Goal: Task Accomplishment & Management: Manage account settings

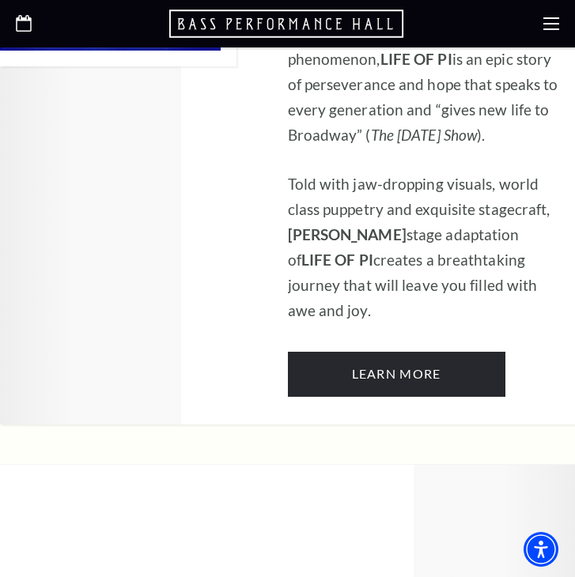
scroll to position [1445, 0]
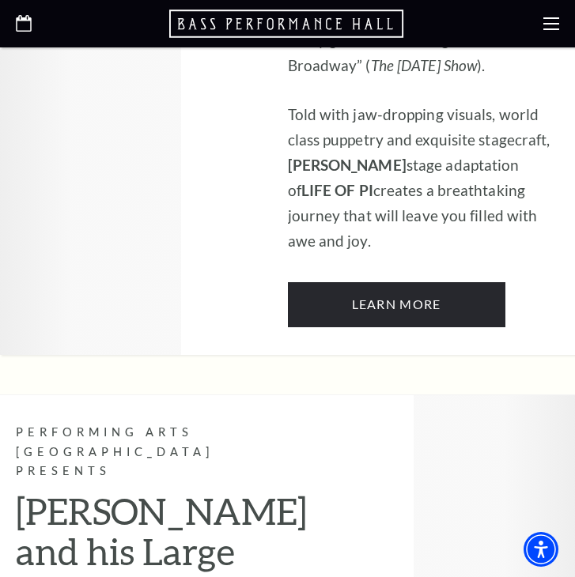
click at [556, 29] on use at bounding box center [551, 23] width 16 height 13
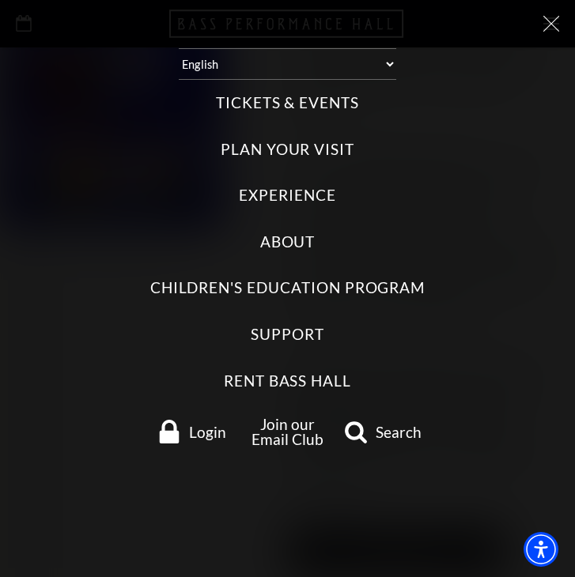
scroll to position [1196, 0]
click at [211, 429] on span "Login" at bounding box center [207, 432] width 37 height 15
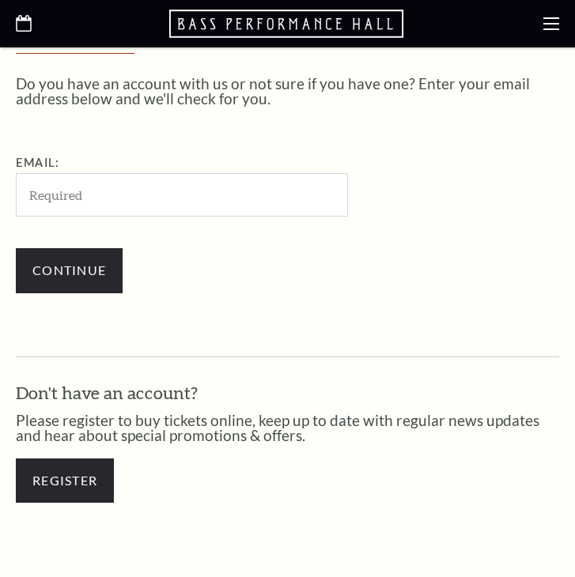
scroll to position [365, 0]
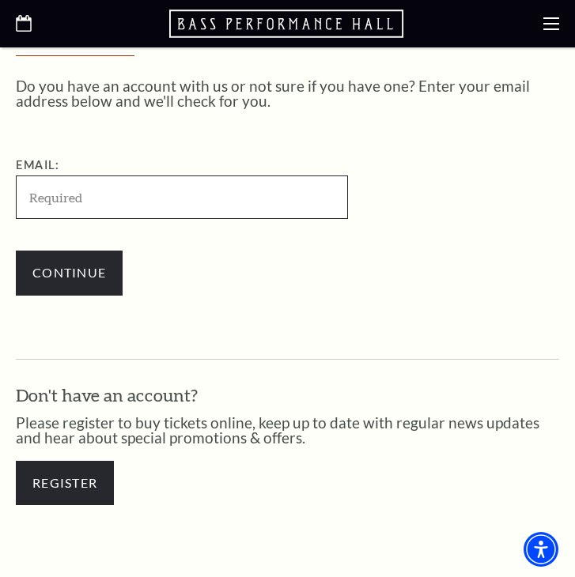
click at [133, 187] on input "Email:" at bounding box center [182, 197] width 332 height 43
paste input "cathillrepeats@gmail.com"
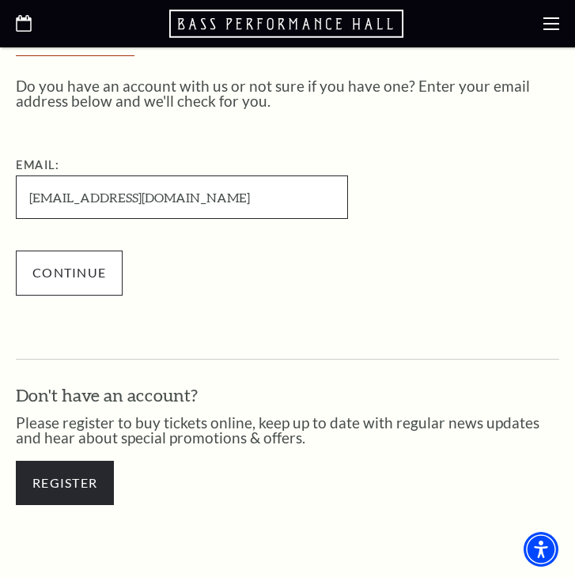
type input "cathillrepeats@gmail.com"
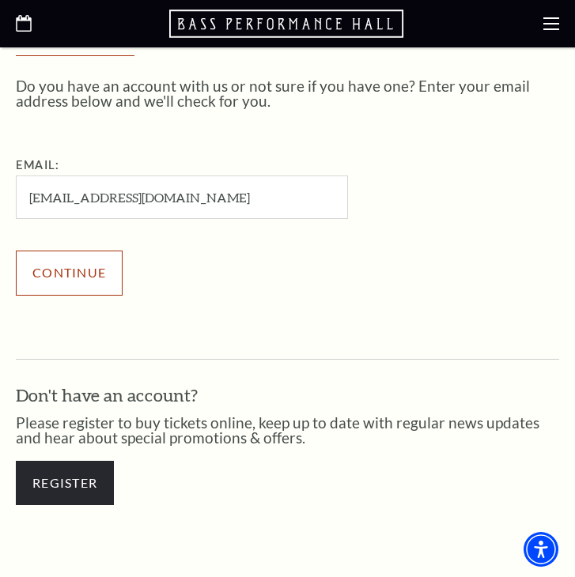
click at [78, 266] on input "Continue" at bounding box center [69, 273] width 107 height 44
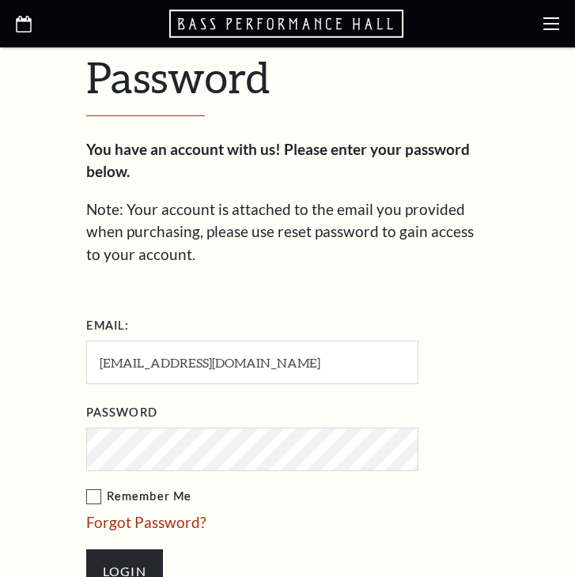
scroll to position [474, 0]
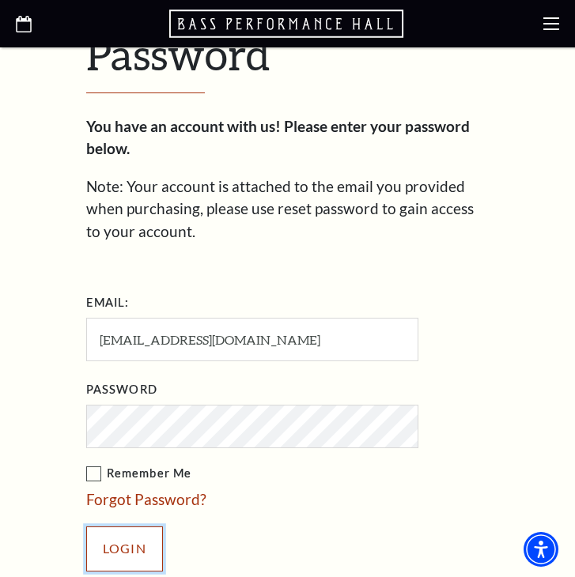
click at [127, 544] on input "Login" at bounding box center [124, 549] width 77 height 44
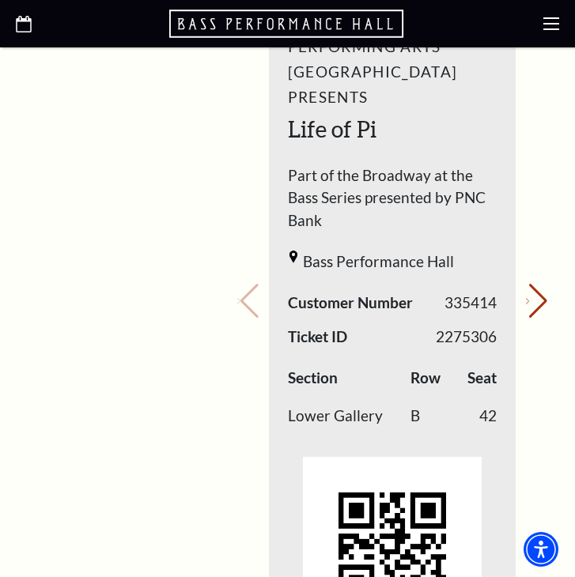
scroll to position [950, 0]
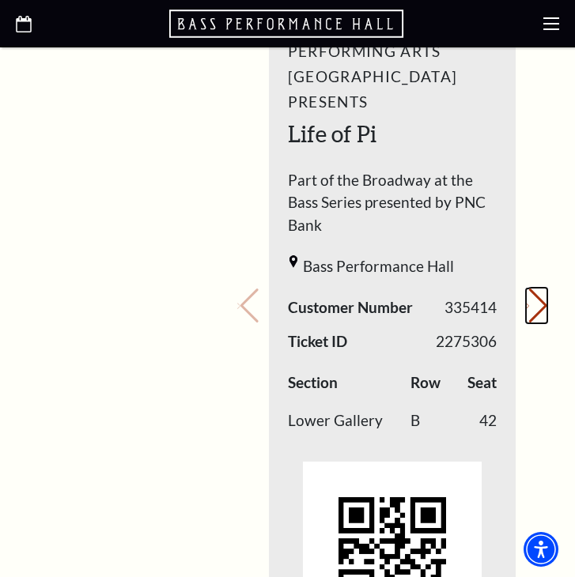
click at [535, 289] on button "Next slide." at bounding box center [536, 306] width 21 height 35
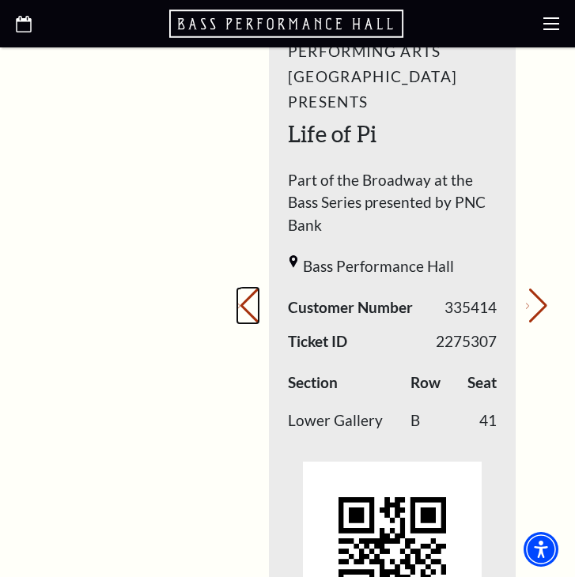
click at [240, 303] on icon "Previous slide" at bounding box center [238, 306] width 3 height 6
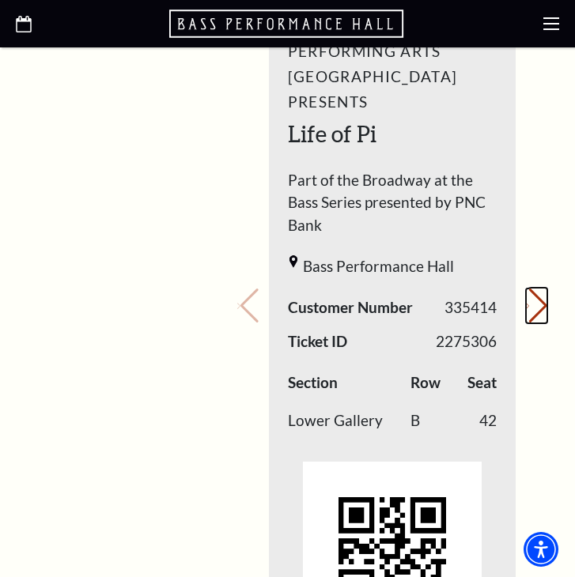
click at [528, 303] on icon "Next slide" at bounding box center [527, 306] width 3 height 6
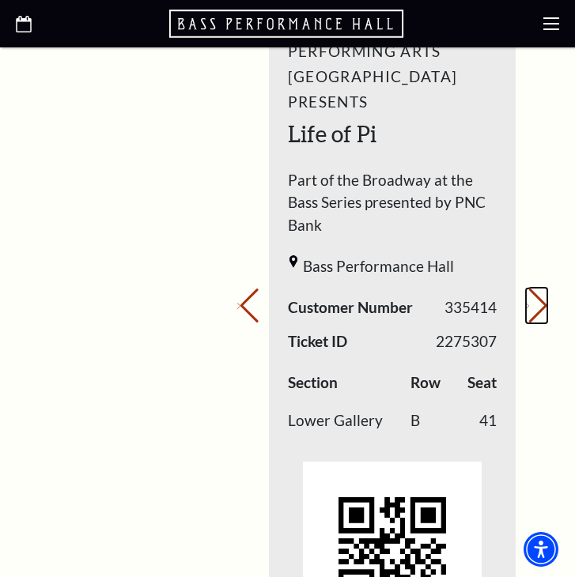
click at [531, 289] on button "Next slide." at bounding box center [536, 306] width 21 height 35
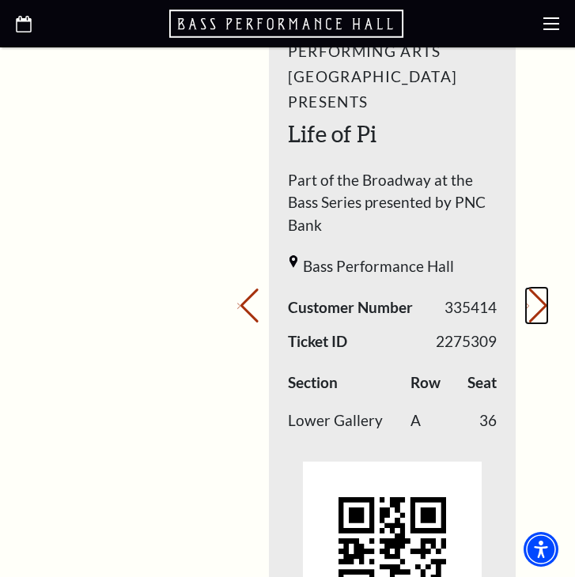
click at [531, 289] on button "Next slide." at bounding box center [536, 306] width 21 height 35
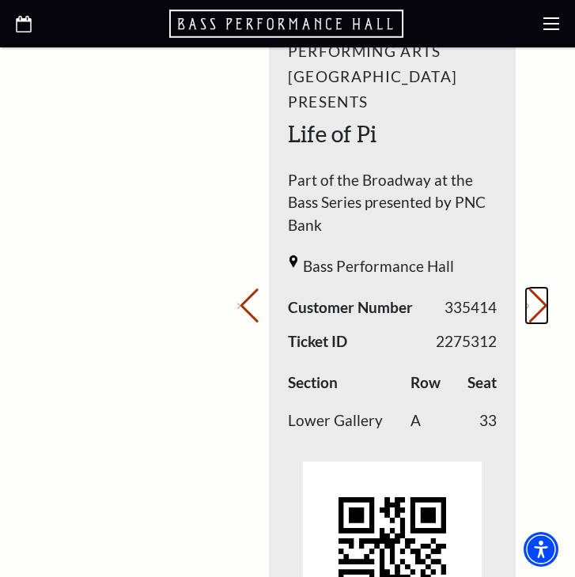
click at [531, 289] on button "Next slide." at bounding box center [536, 306] width 21 height 35
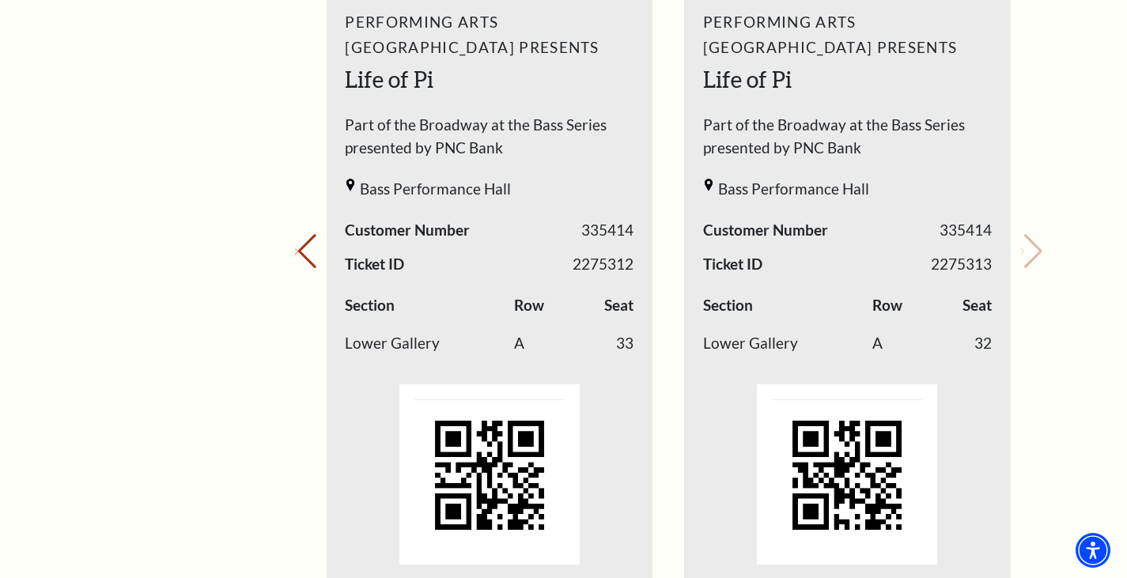
scroll to position [751, 0]
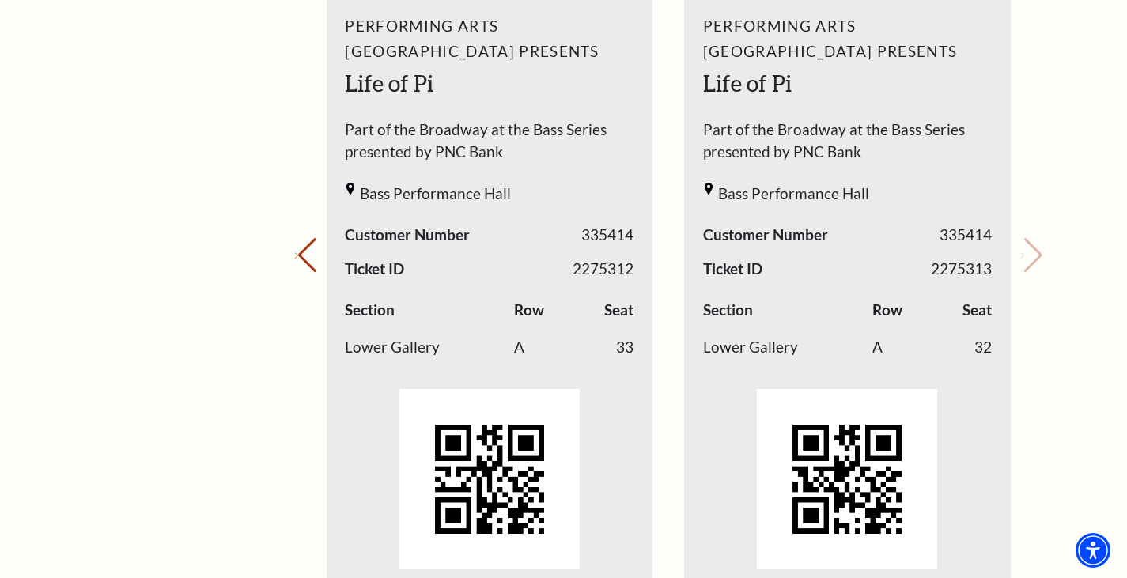
click at [574, 104] on div "Loading... My Account Hi Tony, Welcome back! My Account Home My Profile Upcomin…" at bounding box center [668, 416] width 771 height 2038
click at [313, 262] on button "Previous slide." at bounding box center [305, 255] width 21 height 35
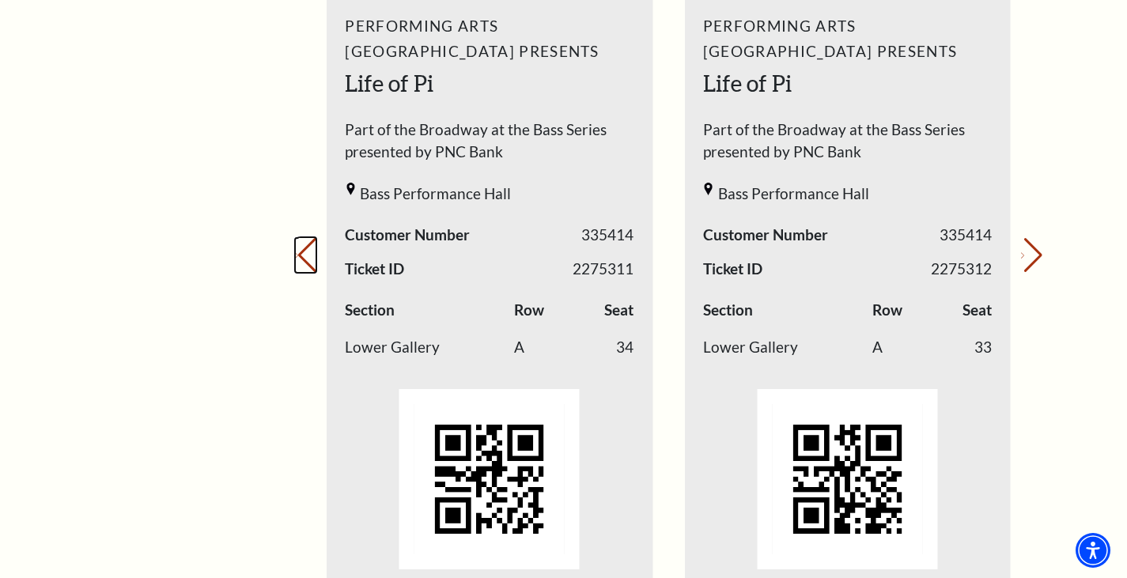
click at [316, 258] on button "Previous slide." at bounding box center [305, 255] width 21 height 35
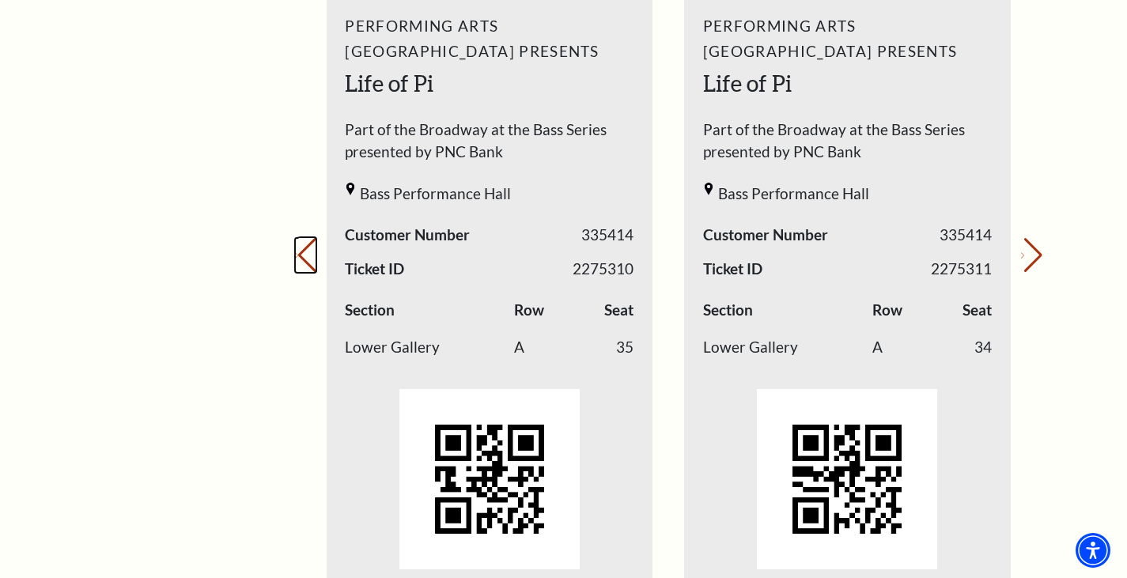
click at [307, 249] on button "Previous slide." at bounding box center [305, 255] width 21 height 35
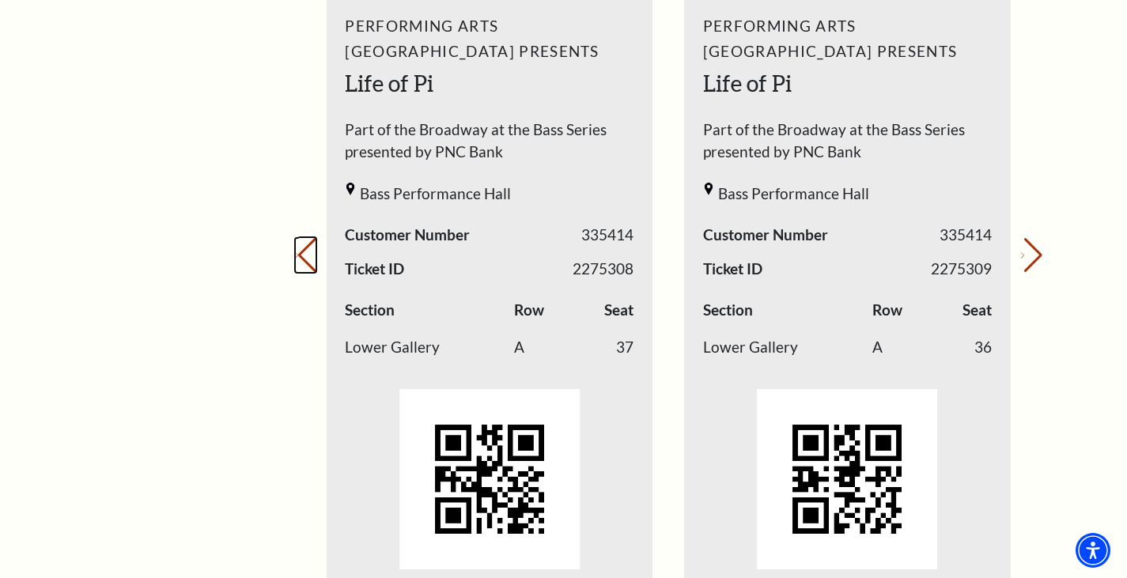
click at [307, 249] on button "Previous slide." at bounding box center [305, 255] width 21 height 35
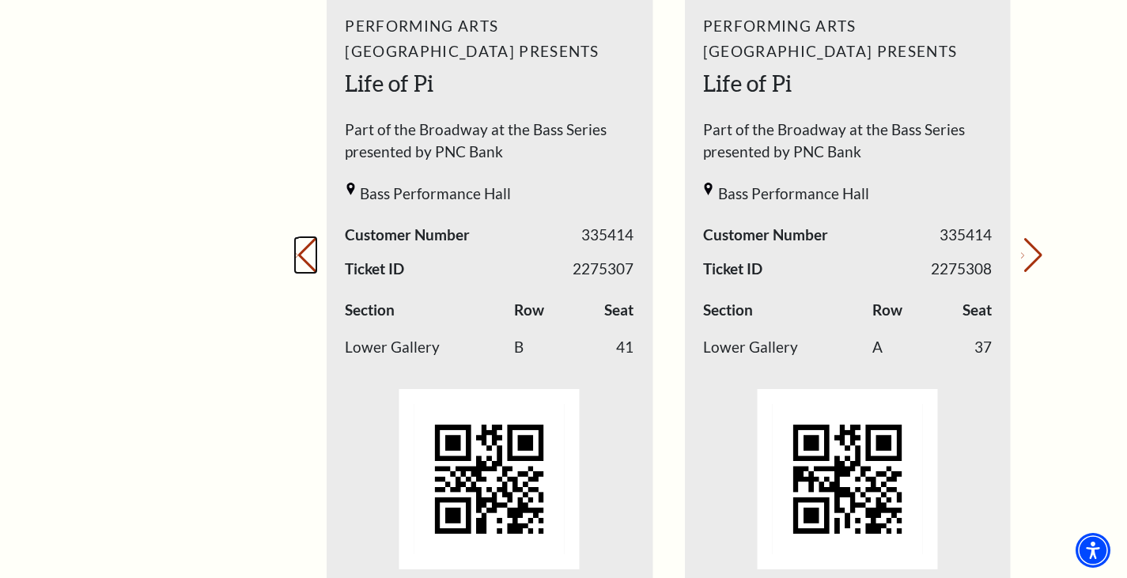
click at [298, 253] on icon "Previous slide" at bounding box center [296, 256] width 3 height 6
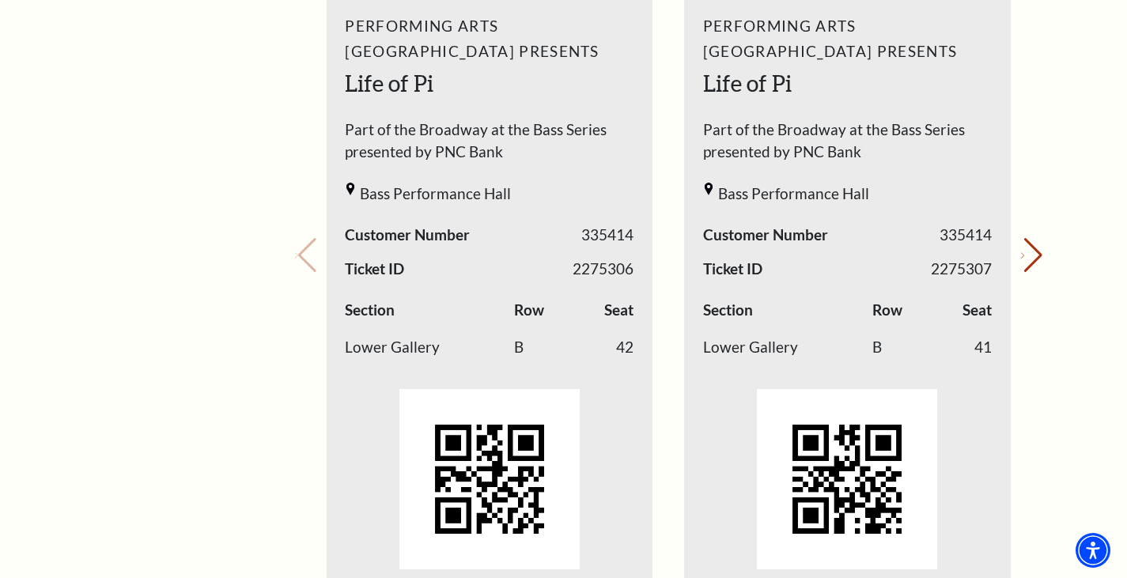
click at [181, 270] on div "My Account Home My Profile Upcoming Performances Past Performances" at bounding box center [155, 416] width 162 height 2038
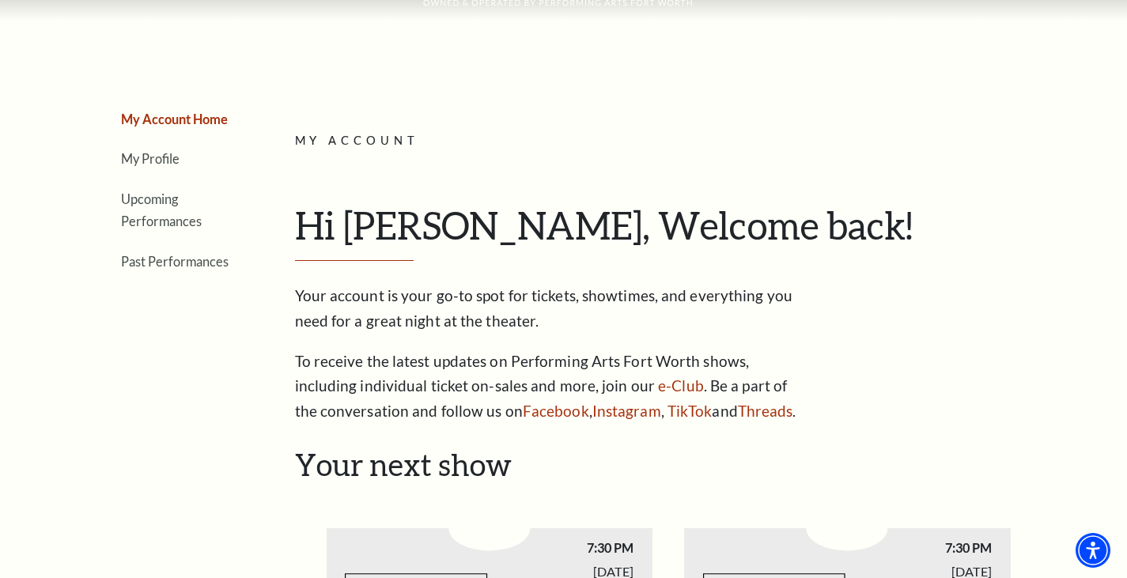
scroll to position [0, 0]
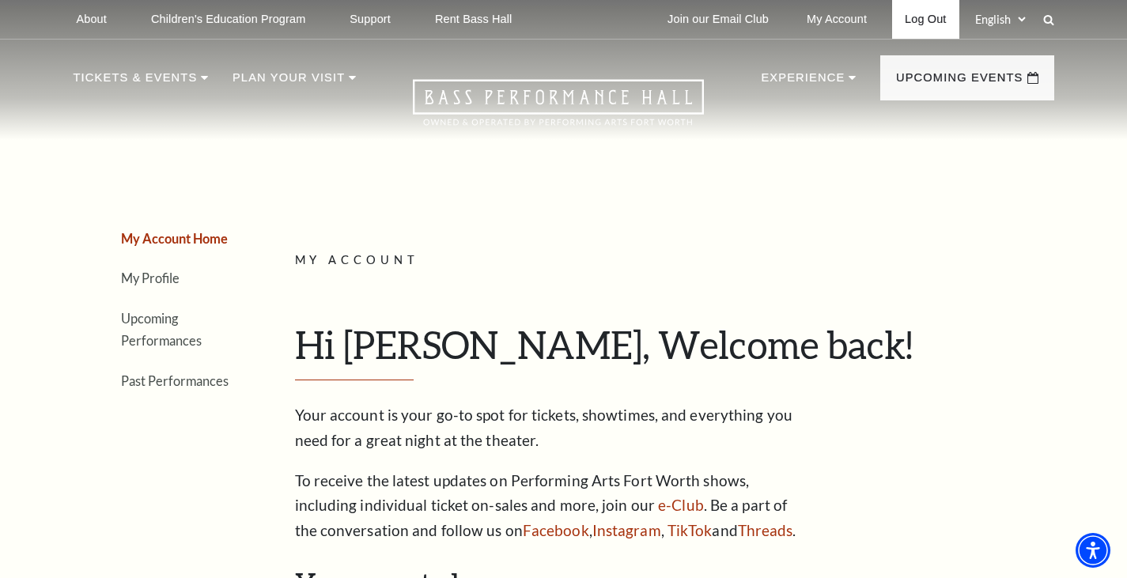
click at [574, 20] on link "Log Out" at bounding box center [925, 19] width 66 height 39
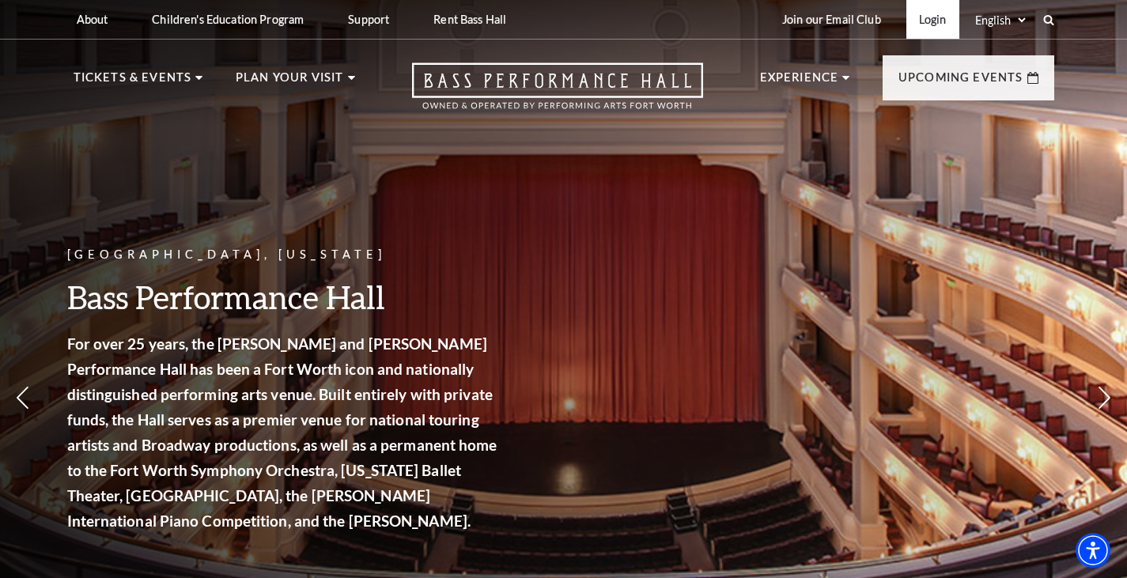
click at [936, 13] on link "Login" at bounding box center [932, 19] width 53 height 39
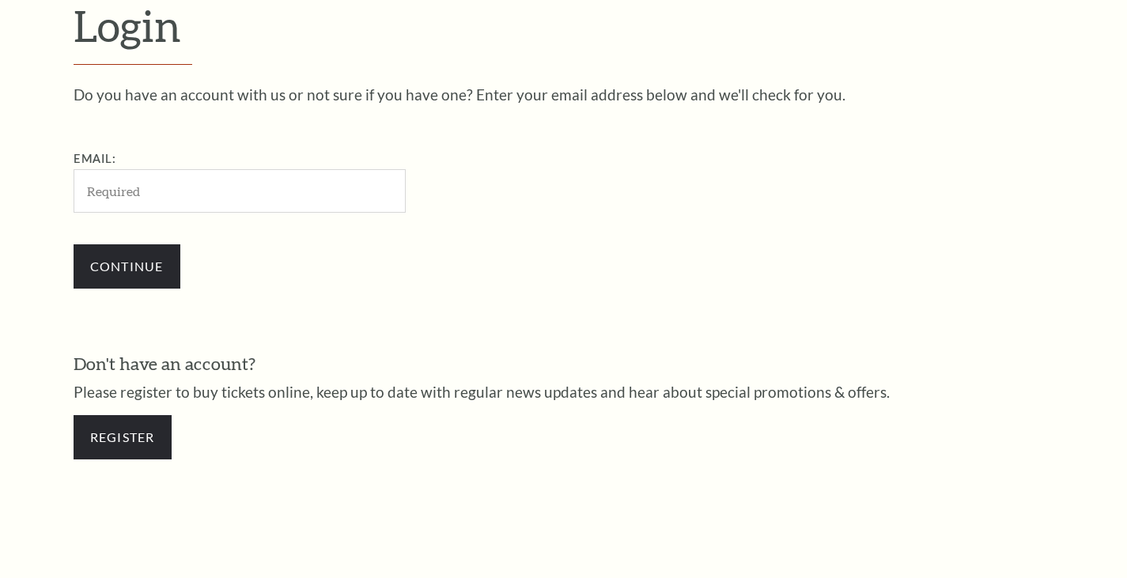
scroll to position [453, 0]
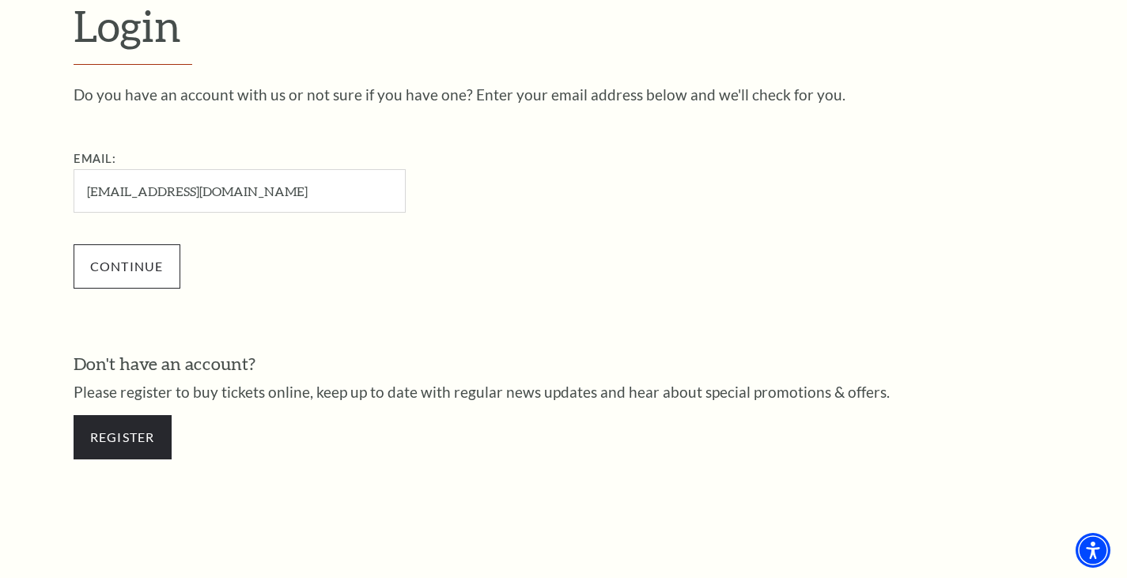
type input "chasingpaper545@gmail.com"
click at [112, 263] on input "Continue" at bounding box center [127, 266] width 107 height 44
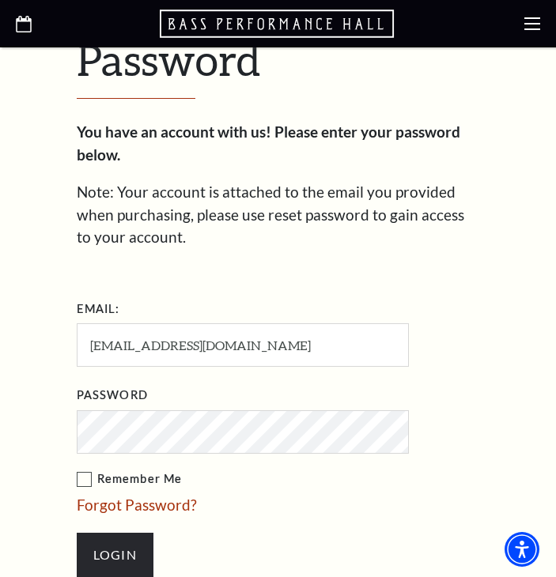
scroll to position [463, 0]
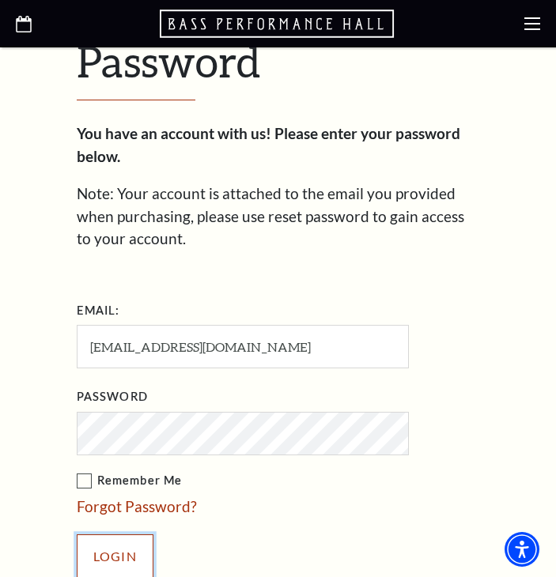
click at [108, 539] on input "Login" at bounding box center [115, 557] width 77 height 44
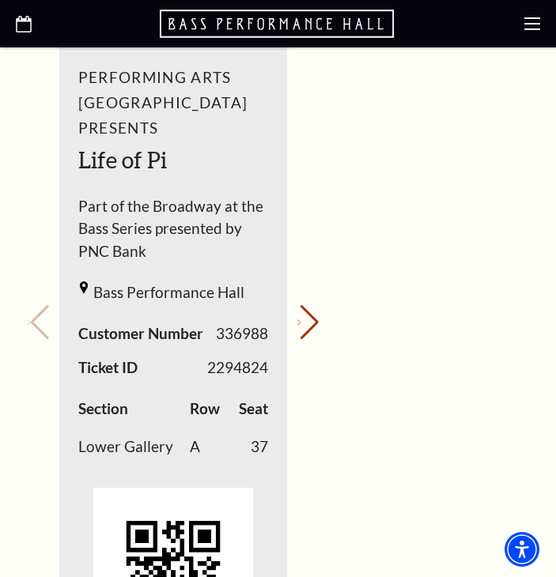
scroll to position [1129, 0]
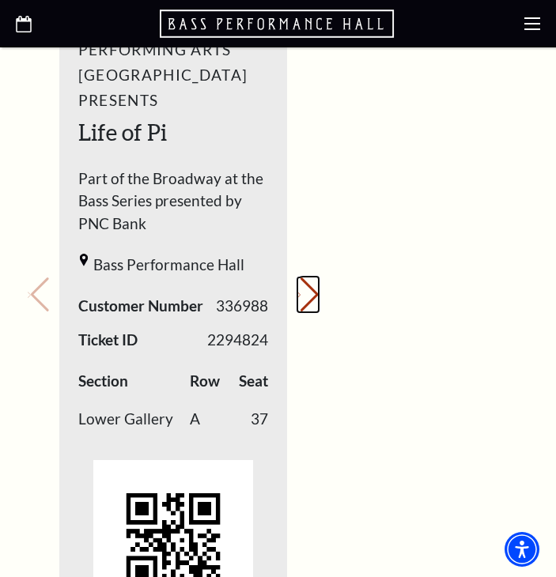
click at [309, 278] on button "Next slide." at bounding box center [307, 295] width 21 height 35
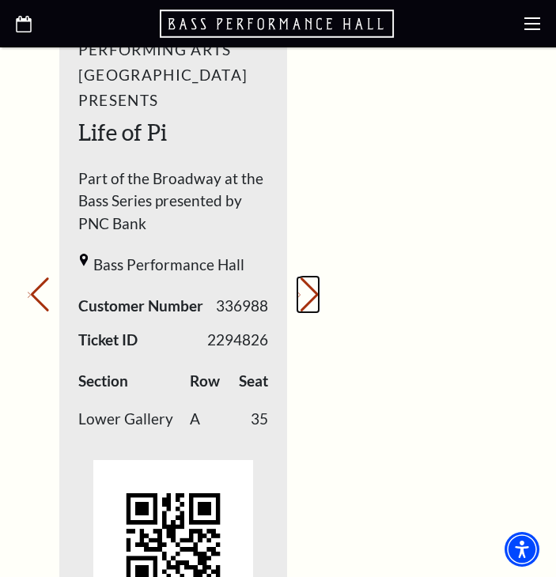
click at [309, 278] on button "Next slide." at bounding box center [307, 295] width 21 height 35
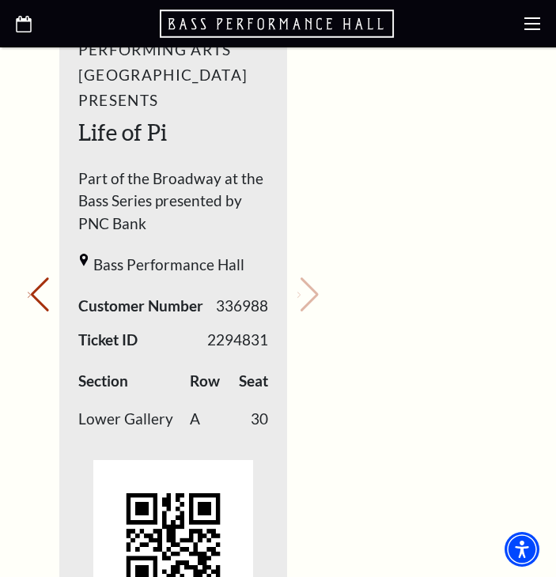
click at [309, 230] on div "Your next show Previous slide. Next slide." at bounding box center [173, 274] width 291 height 862
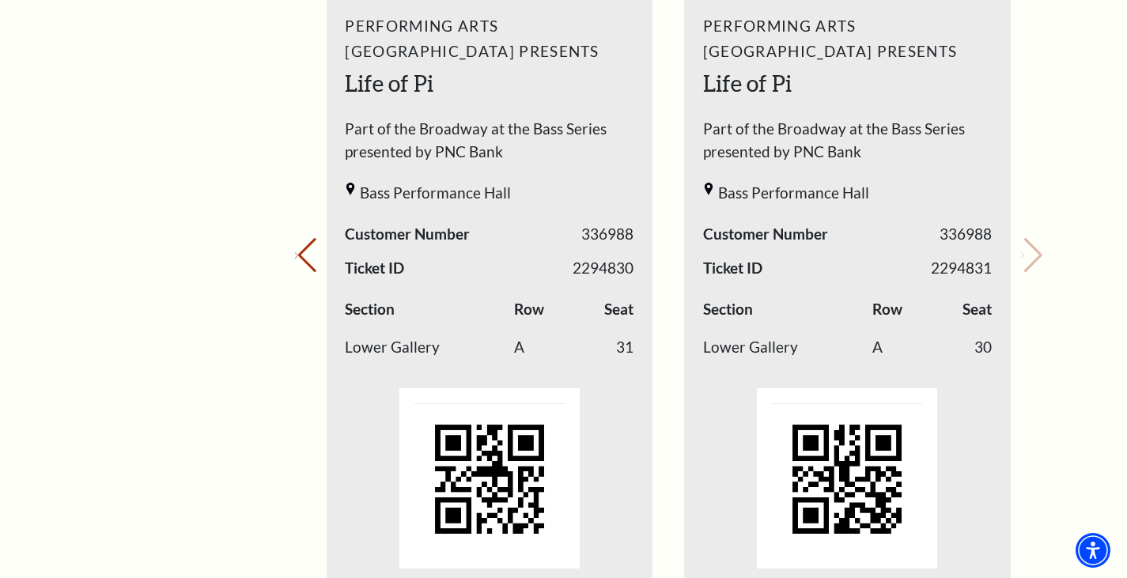
scroll to position [754, 0]
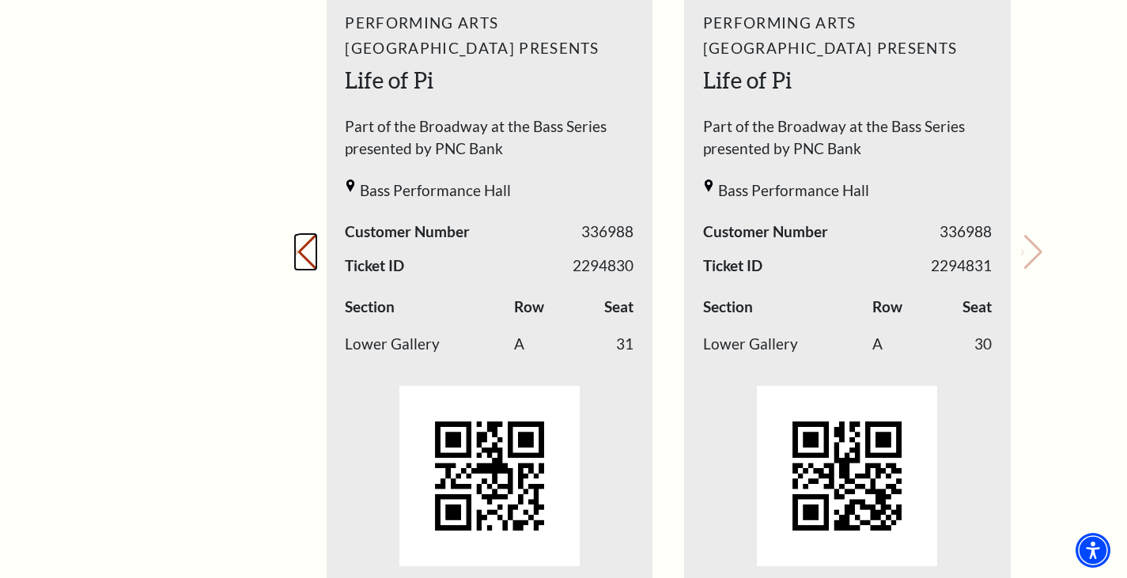
click at [298, 253] on icon "Previous slide" at bounding box center [296, 253] width 3 height 6
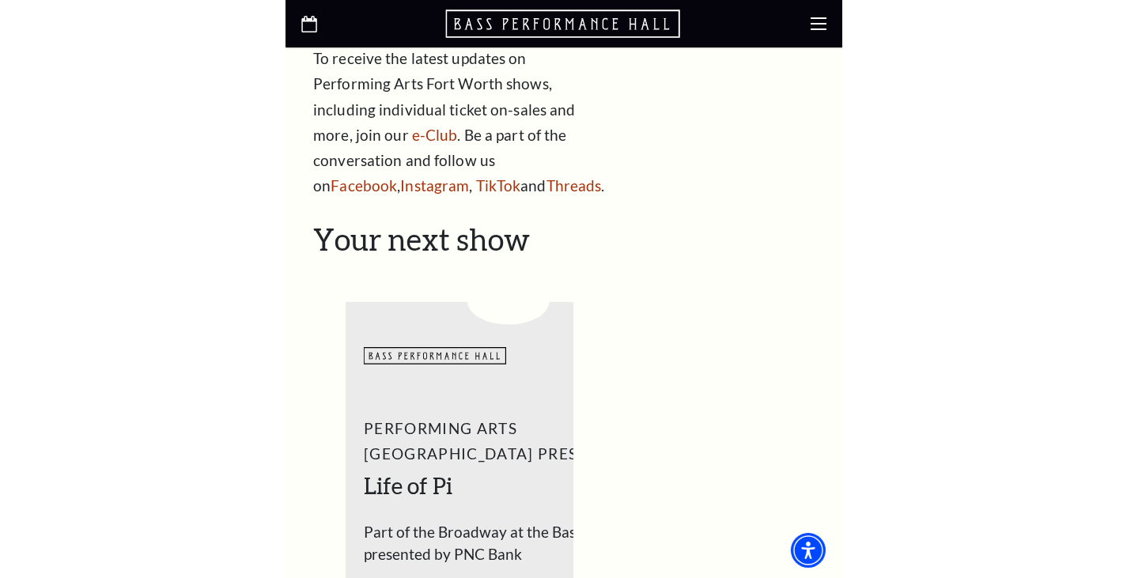
scroll to position [756, 0]
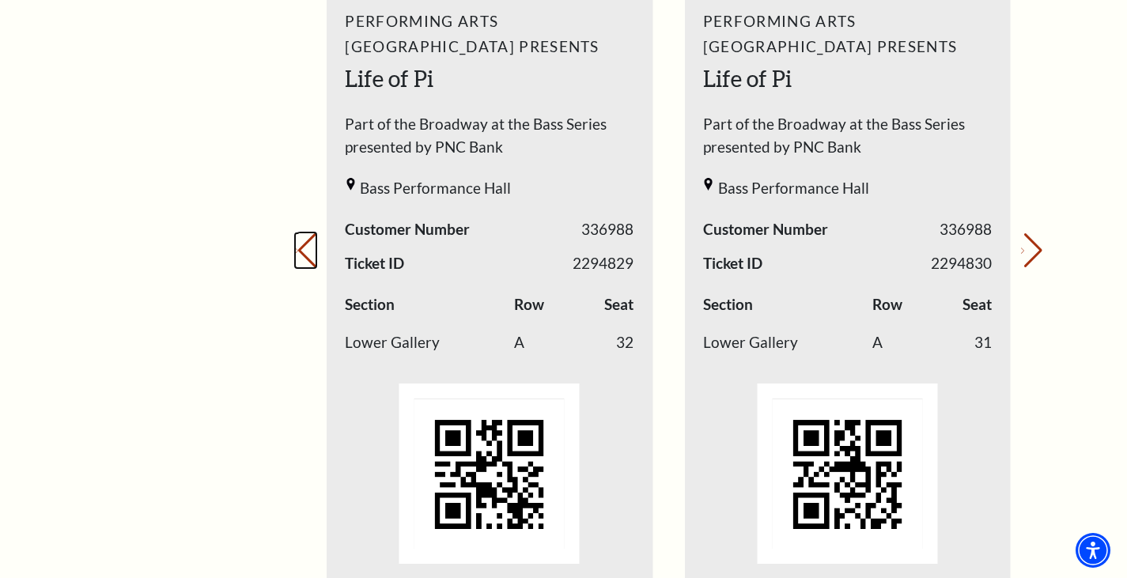
click at [316, 244] on button "Previous slide." at bounding box center [305, 250] width 21 height 35
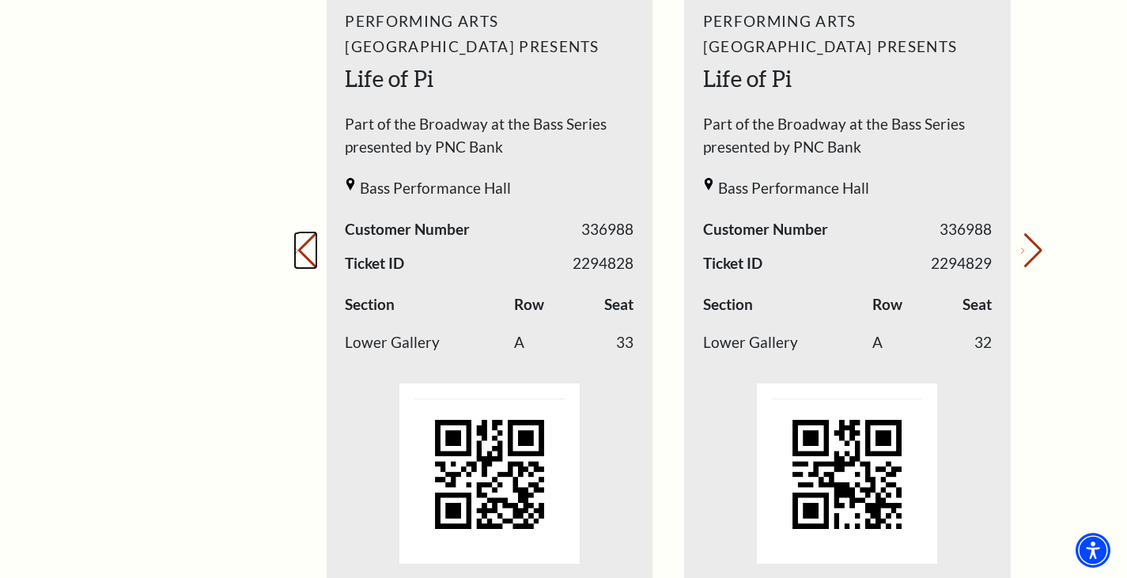
click at [316, 244] on button "Previous slide." at bounding box center [305, 250] width 21 height 35
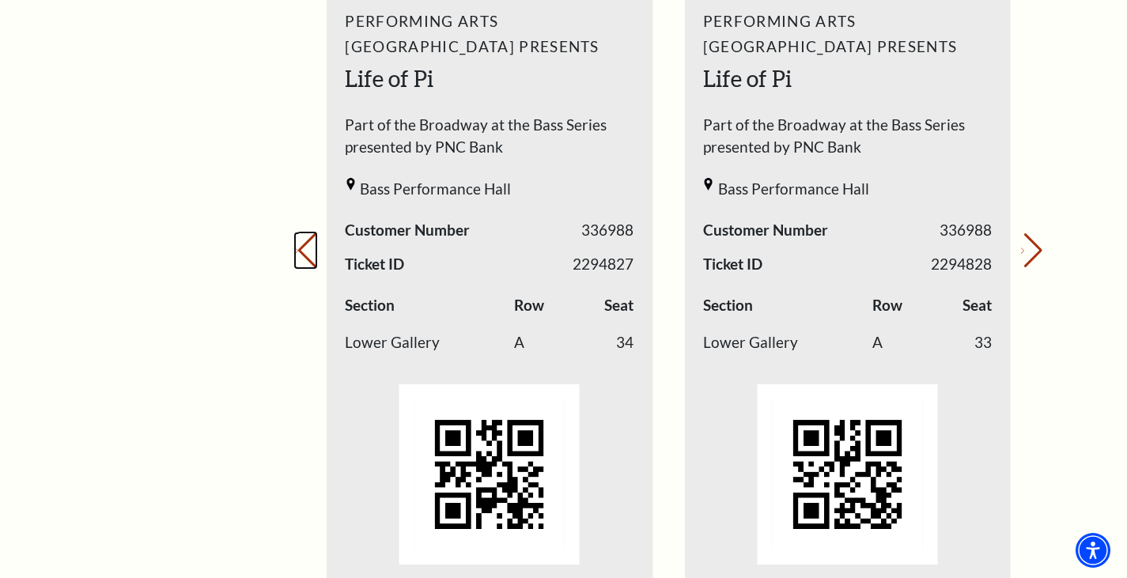
click at [312, 259] on button "Previous slide." at bounding box center [305, 250] width 21 height 35
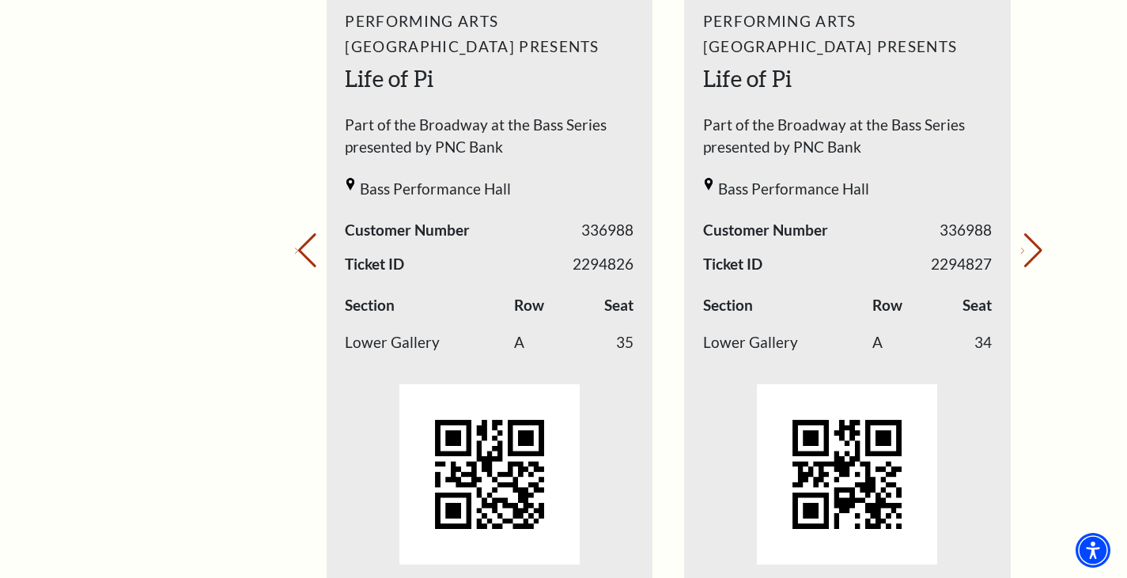
click at [200, 95] on div "My Account Home My Profile Upcoming Performances Past Performances" at bounding box center [155, 411] width 162 height 2038
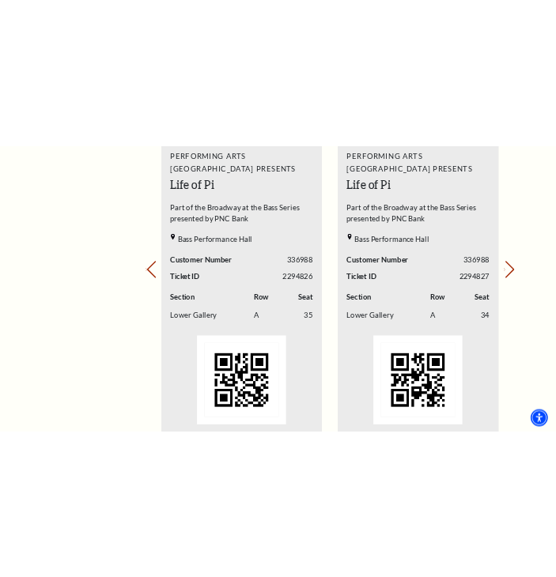
scroll to position [751, 0]
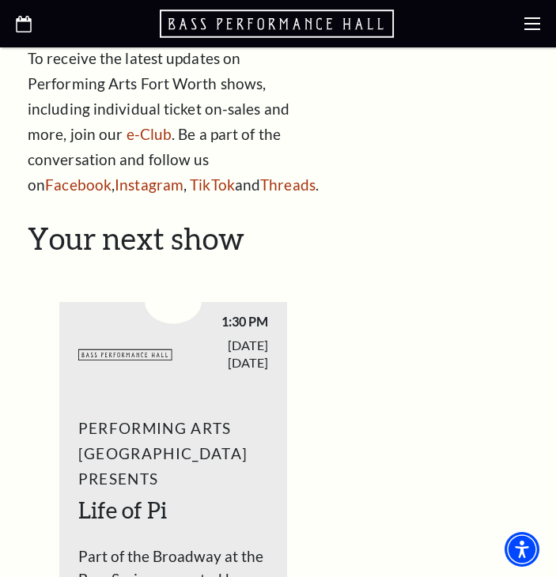
click at [527, 28] on use at bounding box center [532, 23] width 16 height 13
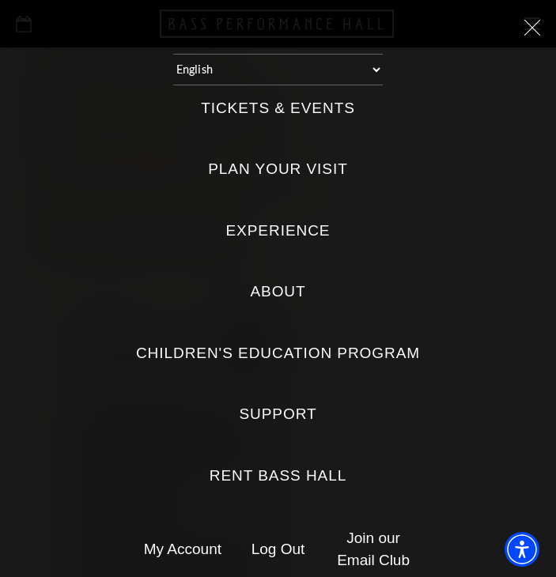
click at [266, 550] on link "Log Out" at bounding box center [278, 549] width 54 height 17
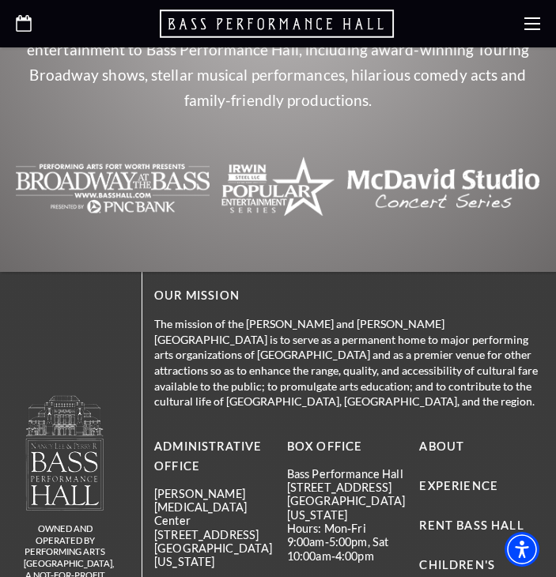
scroll to position [6606, 0]
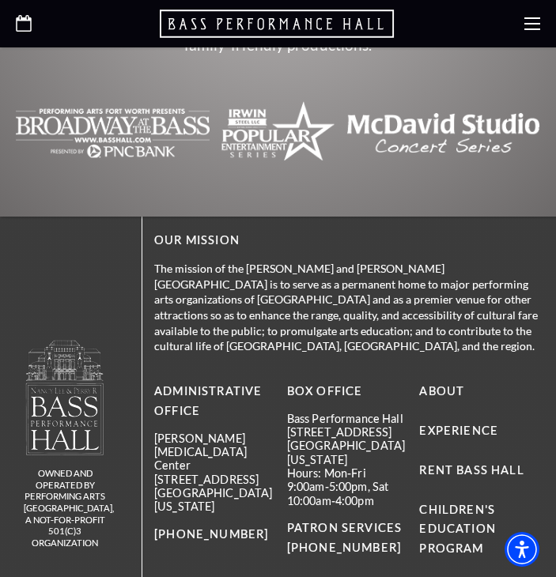
click at [524, 18] on use at bounding box center [532, 23] width 16 height 13
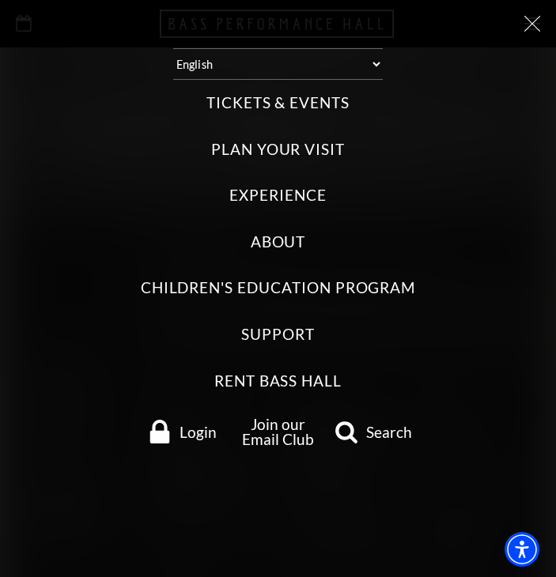
click at [210, 440] on span "Login" at bounding box center [198, 432] width 37 height 15
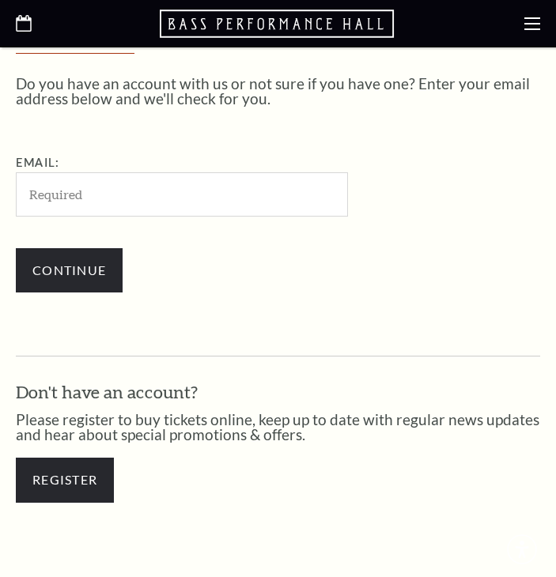
scroll to position [362, 0]
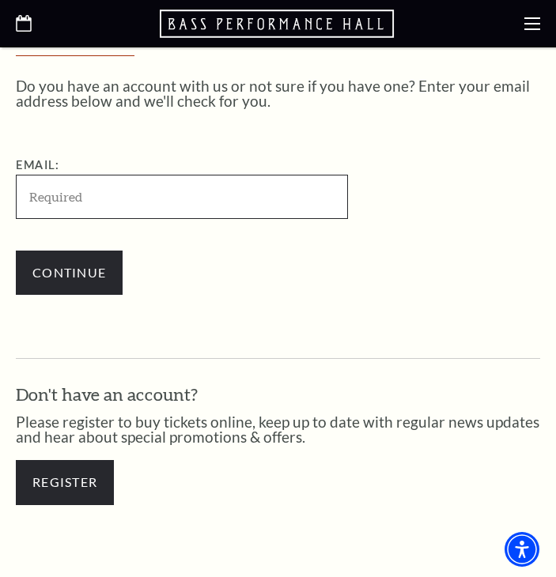
click at [116, 185] on input "Email:" at bounding box center [182, 196] width 332 height 43
paste input "[EMAIL_ADDRESS][DOMAIN_NAME]"
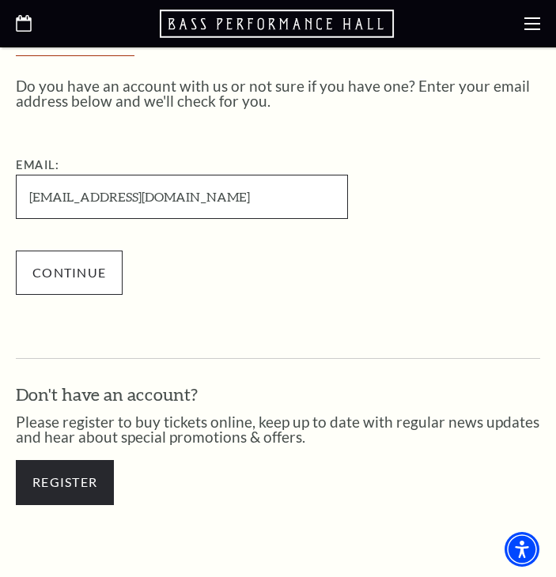
type input "[EMAIL_ADDRESS][DOMAIN_NAME]"
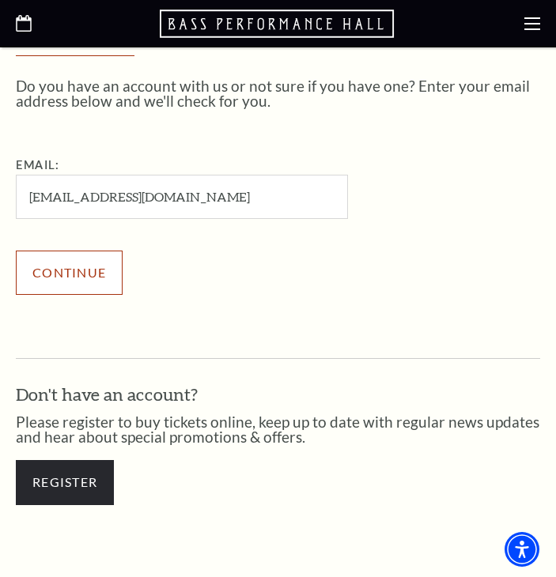
click at [85, 272] on input "Continue" at bounding box center [69, 273] width 107 height 44
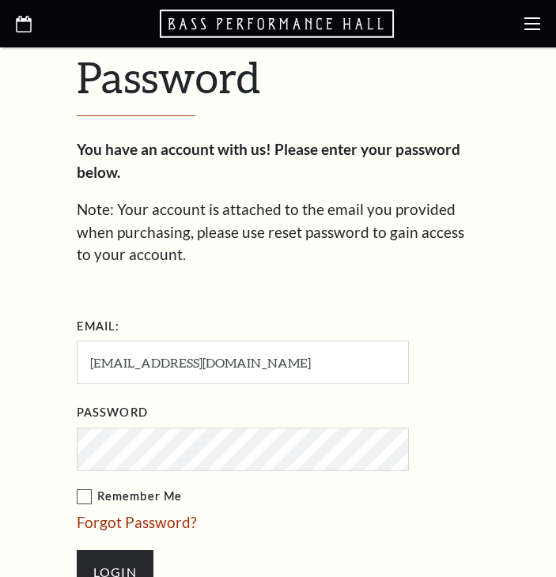
scroll to position [493, 0]
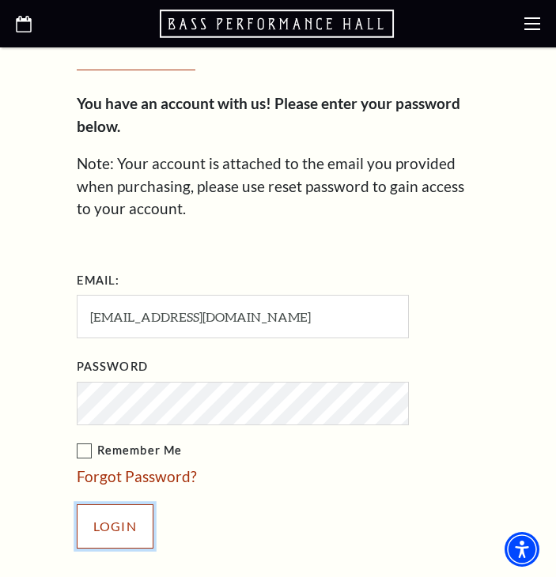
click at [110, 525] on input "Login" at bounding box center [115, 527] width 77 height 44
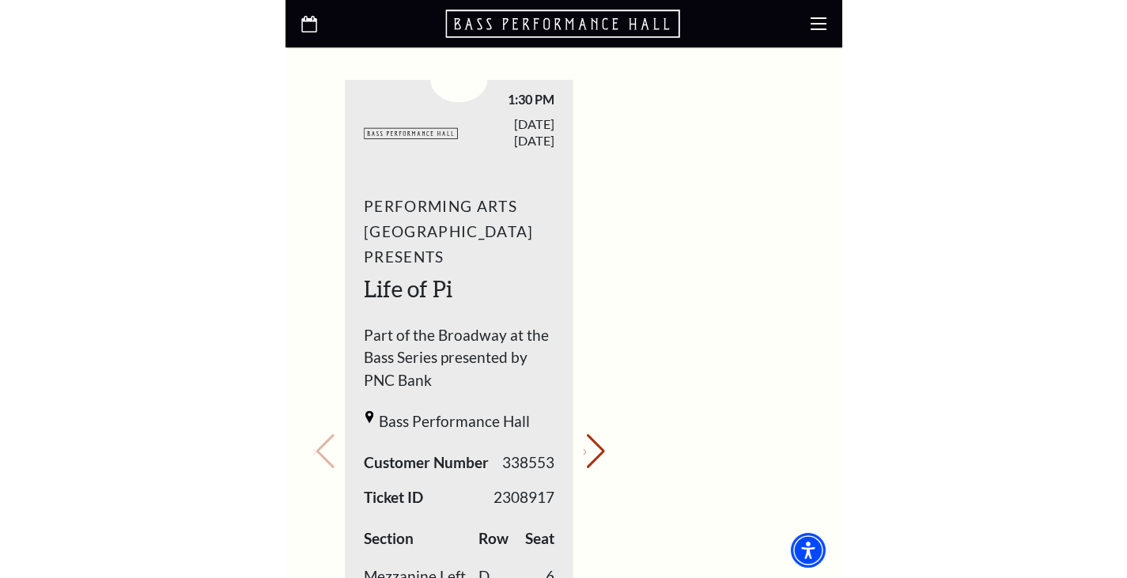
scroll to position [975, 0]
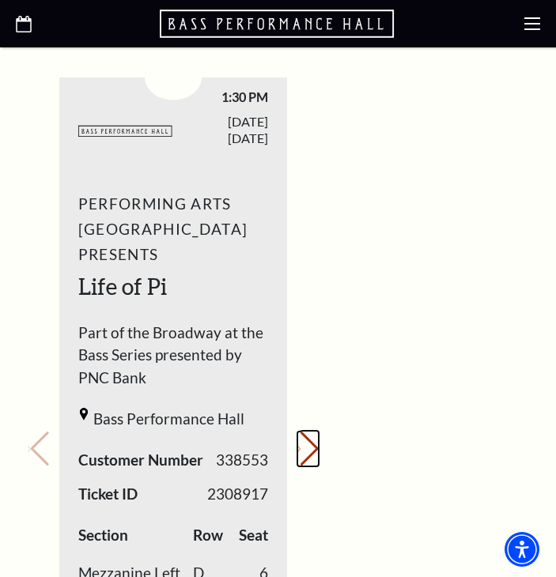
click at [301, 446] on icon "Next slide" at bounding box center [298, 449] width 3 height 6
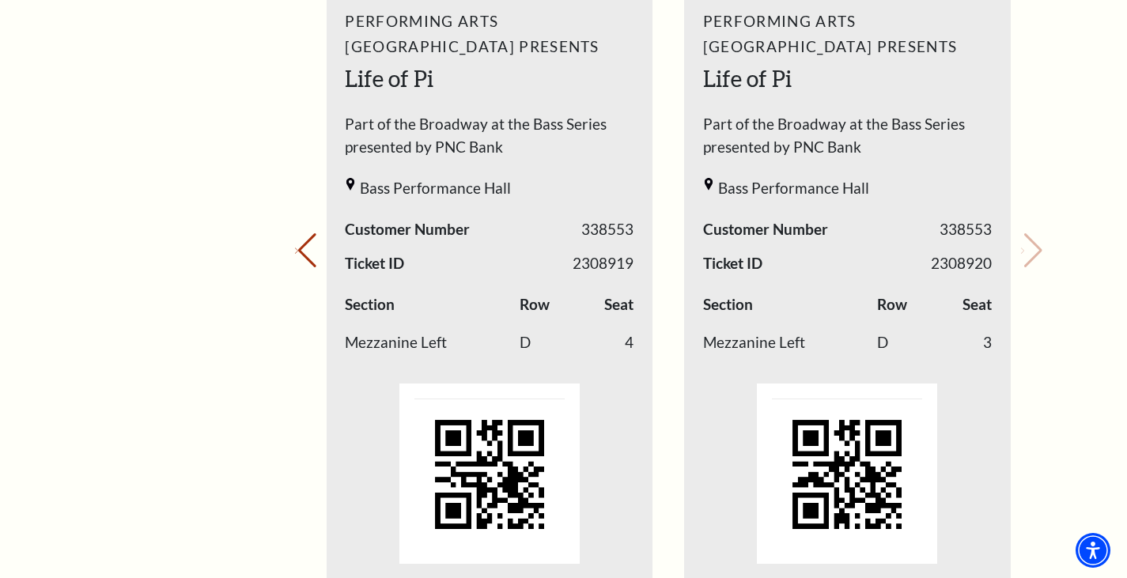
scroll to position [758, 0]
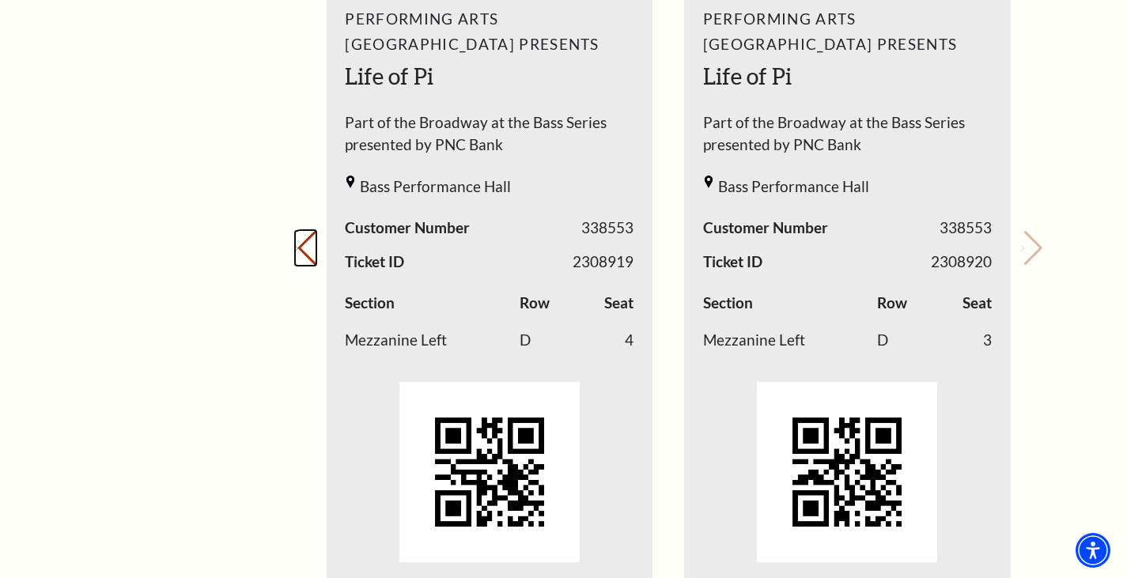
click at [316, 254] on button "Previous slide." at bounding box center [305, 248] width 21 height 35
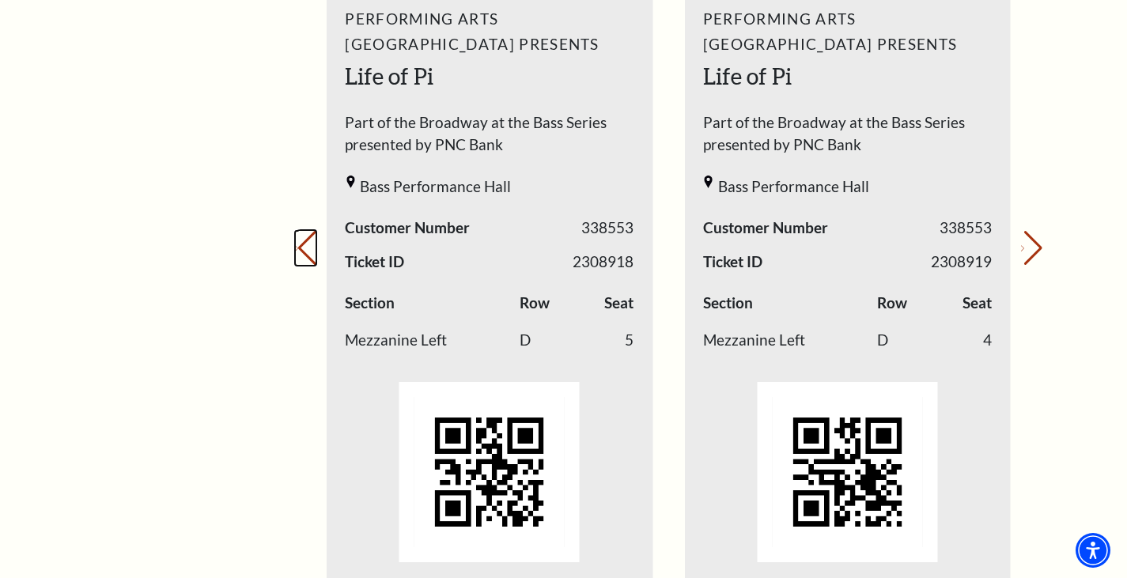
click at [316, 253] on button "Previous slide." at bounding box center [305, 248] width 21 height 35
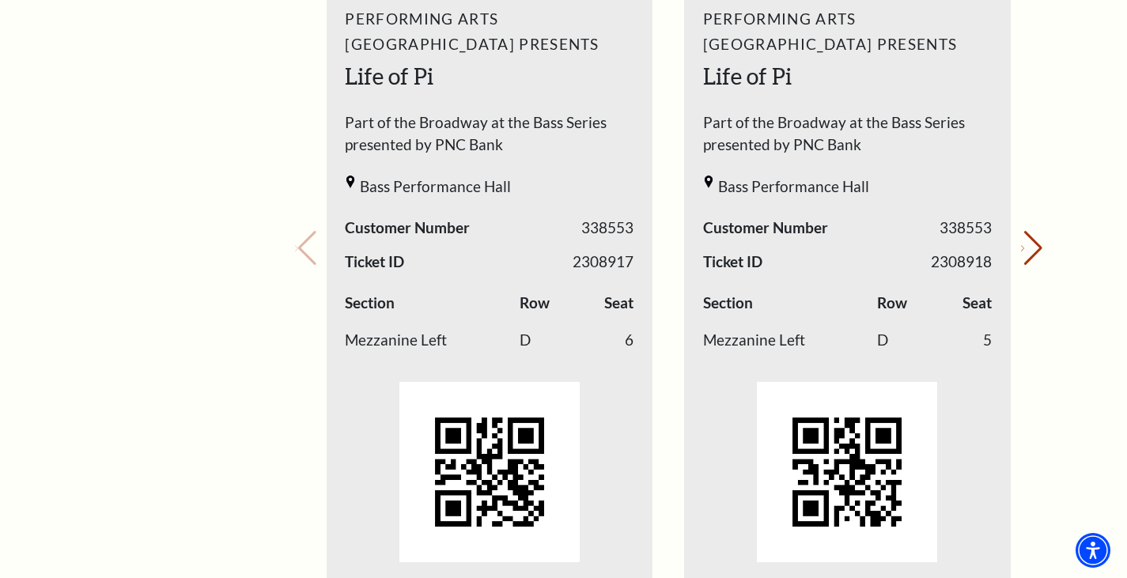
click at [251, 67] on div "My Account Home My Profile Upcoming Performances Past Performances Loading... M…" at bounding box center [564, 409] width 981 height 2038
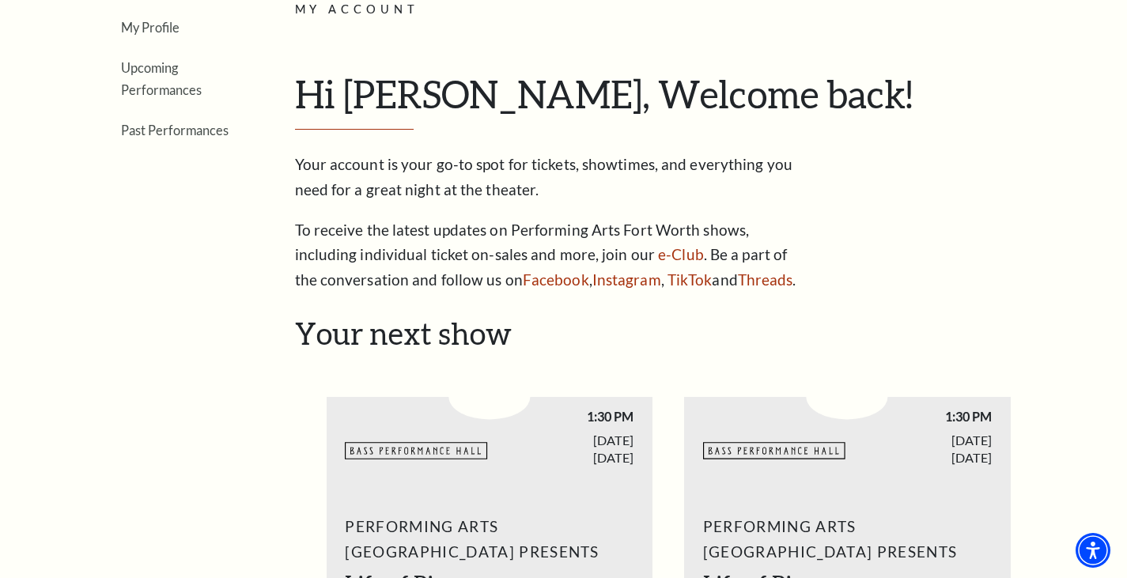
scroll to position [0, 0]
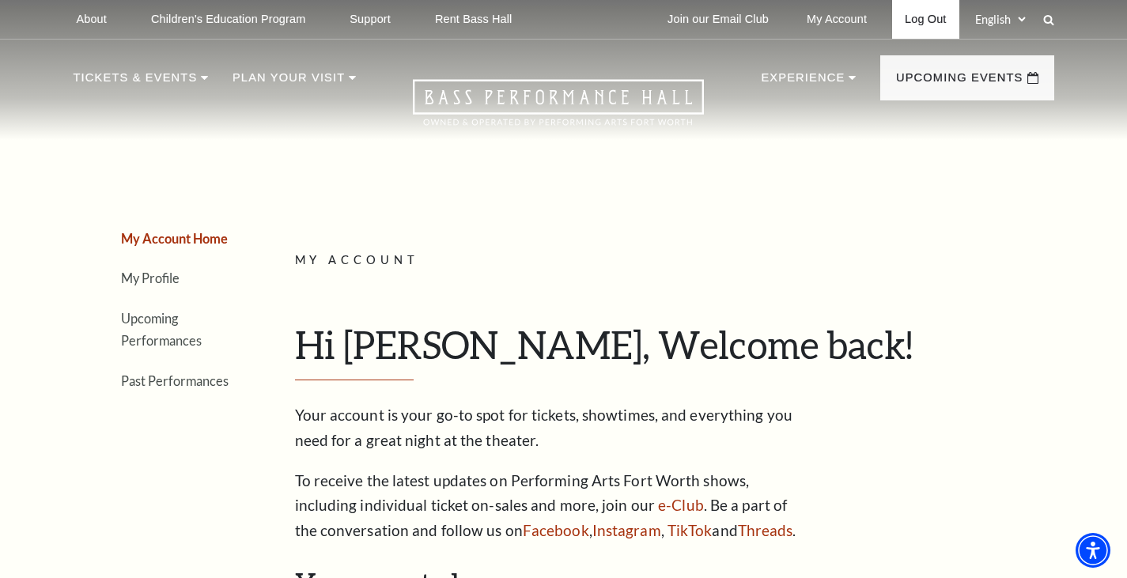
click at [555, 21] on link "Log Out" at bounding box center [925, 19] width 66 height 39
